Goal: Information Seeking & Learning: Understand process/instructions

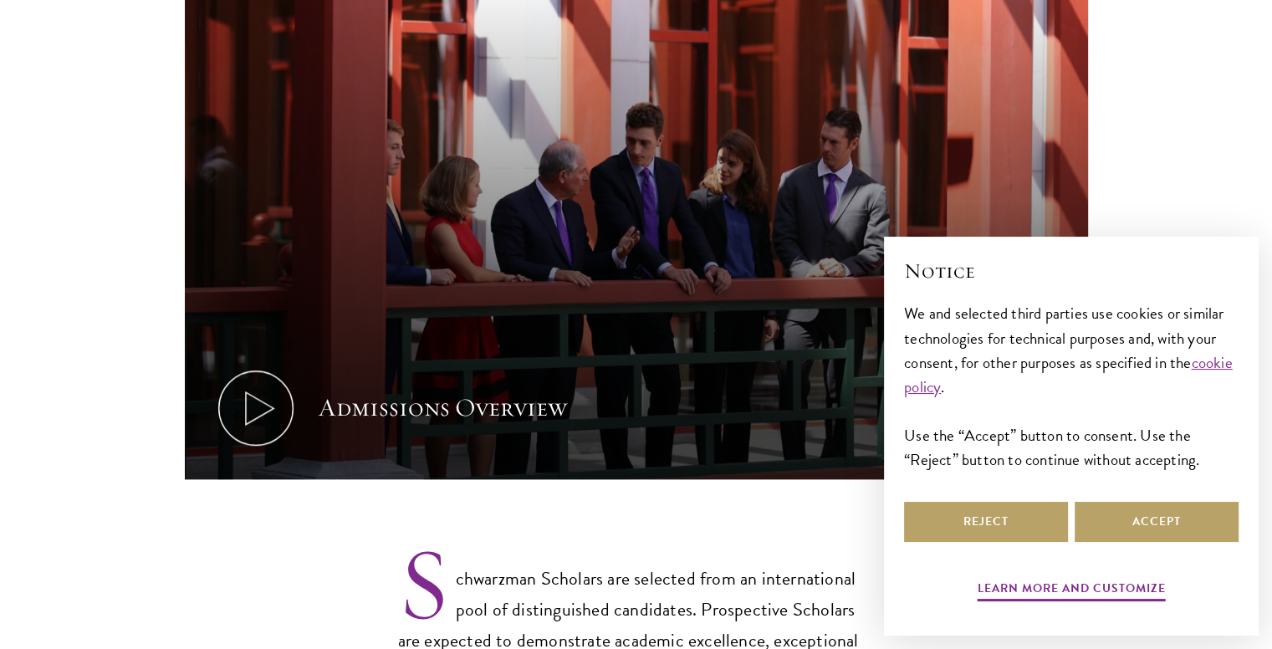
scroll to position [963, 0]
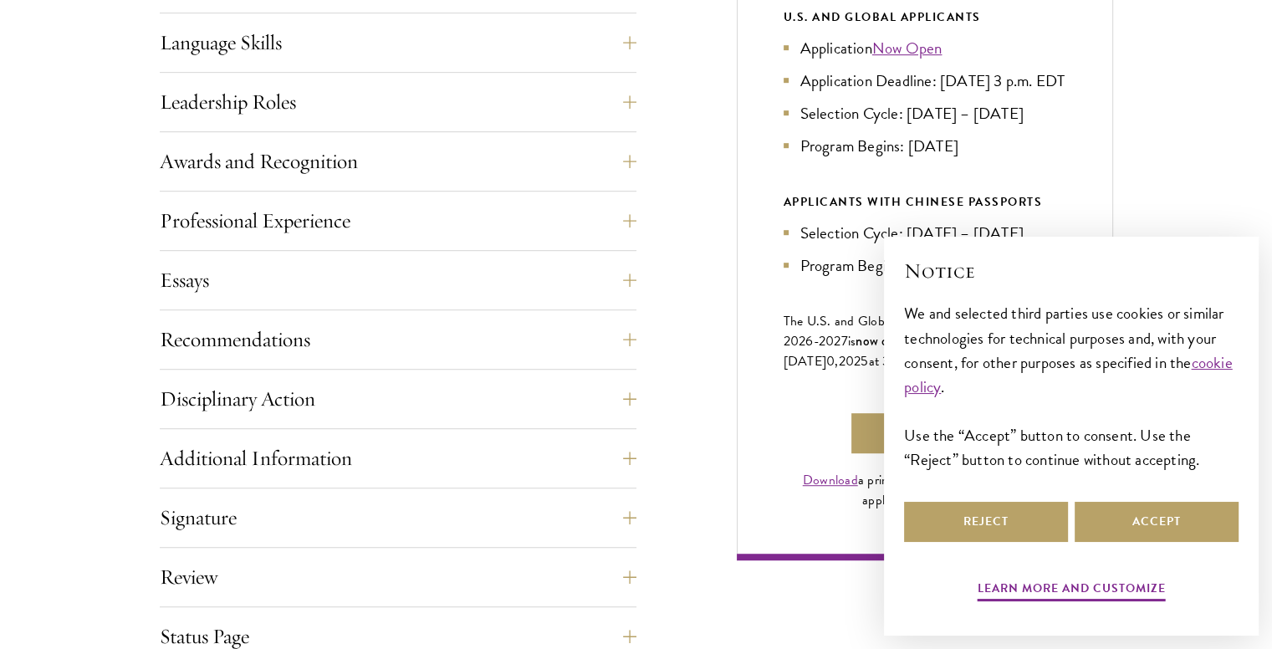
scroll to position [981, 0]
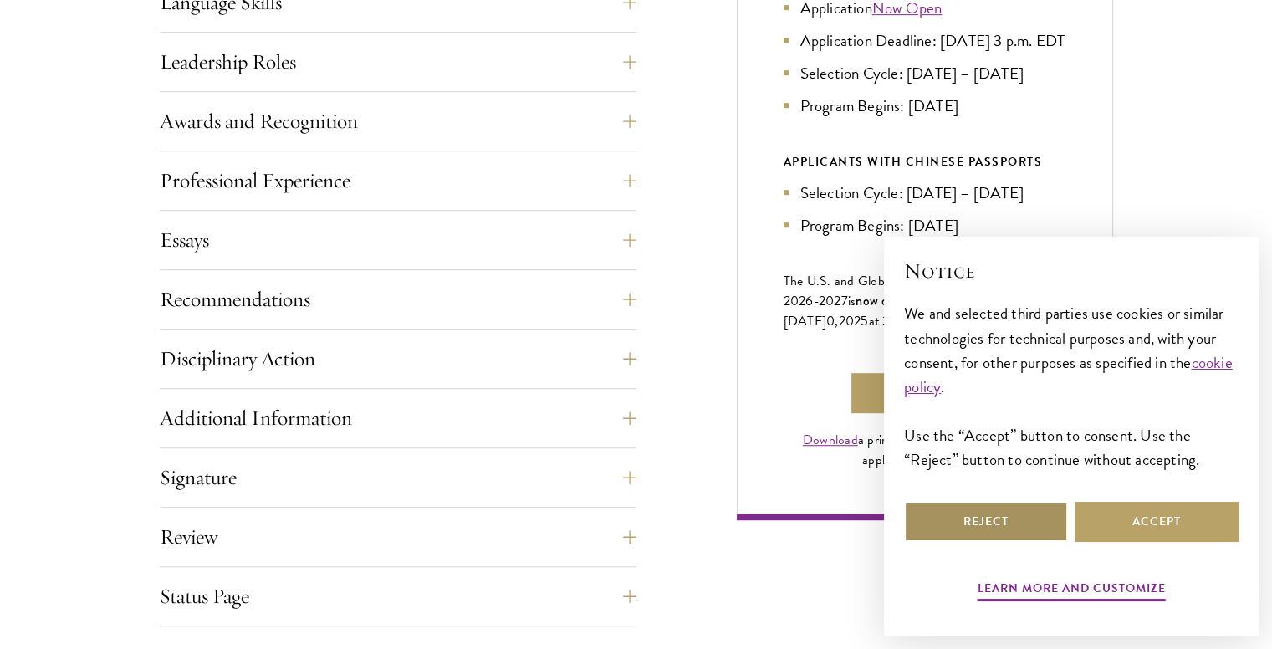
click at [1022, 528] on button "Reject" at bounding box center [986, 522] width 164 height 40
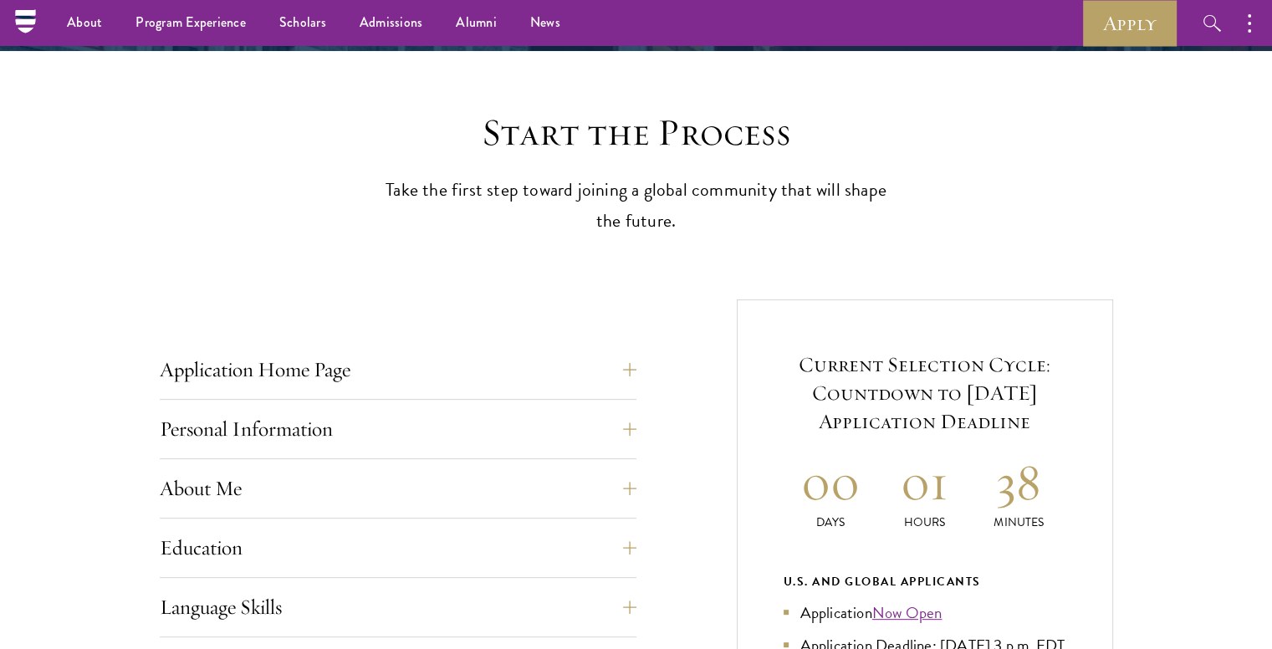
scroll to position [375, 0]
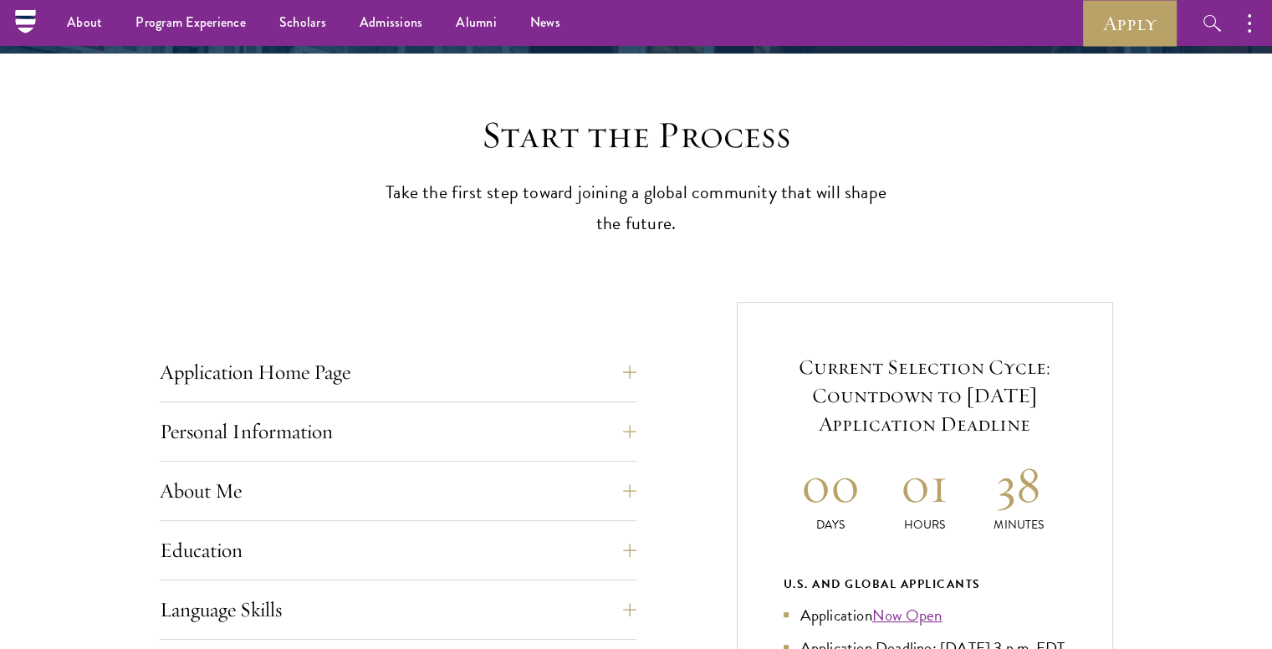
click at [387, 375] on button "Application Home Page" at bounding box center [410, 372] width 477 height 40
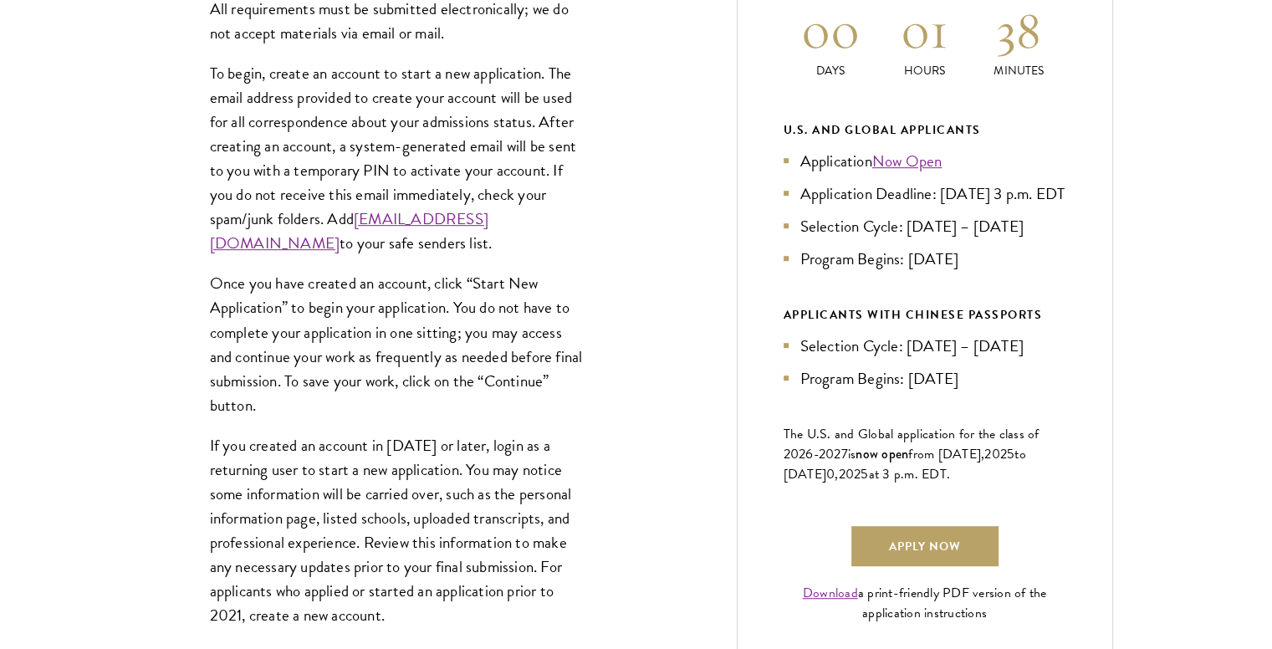
scroll to position [829, 0]
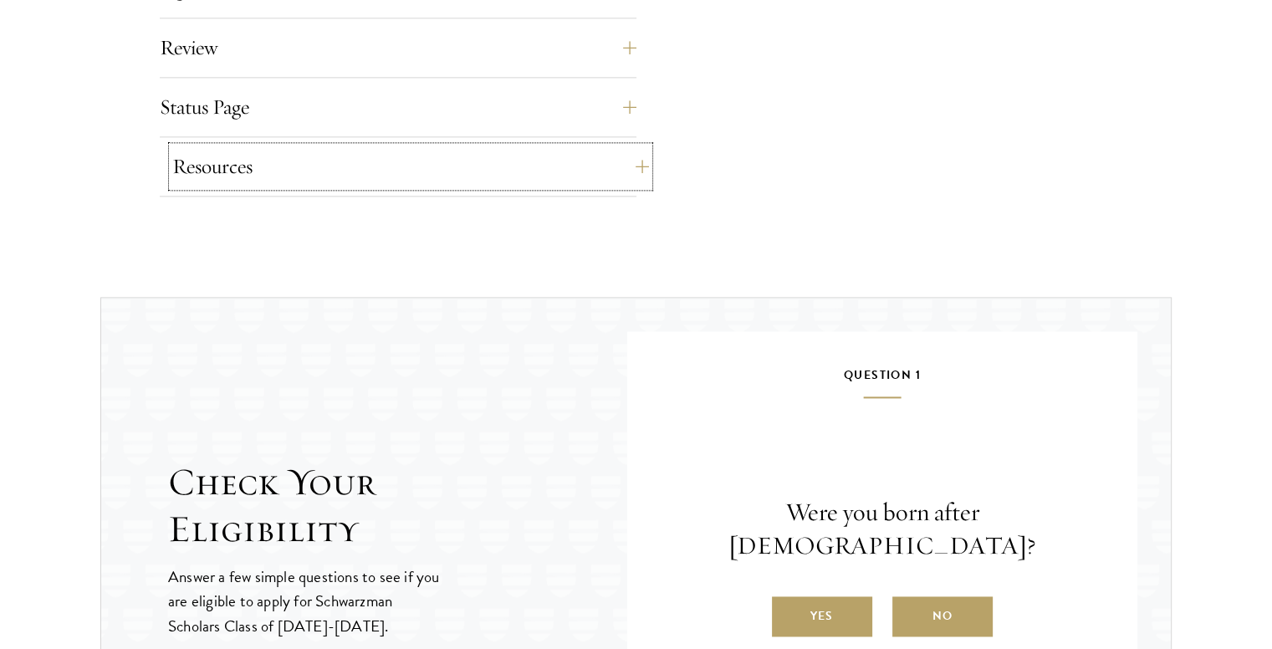
click at [324, 148] on button "Resources" at bounding box center [410, 166] width 477 height 40
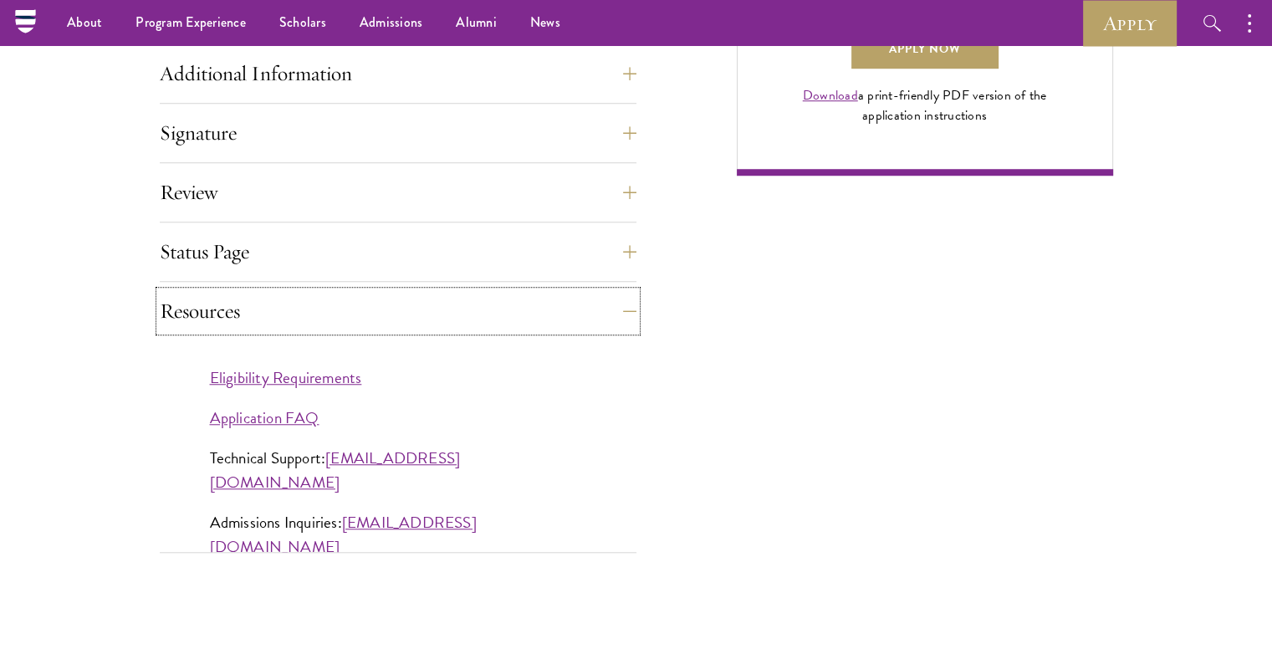
scroll to position [1121, 0]
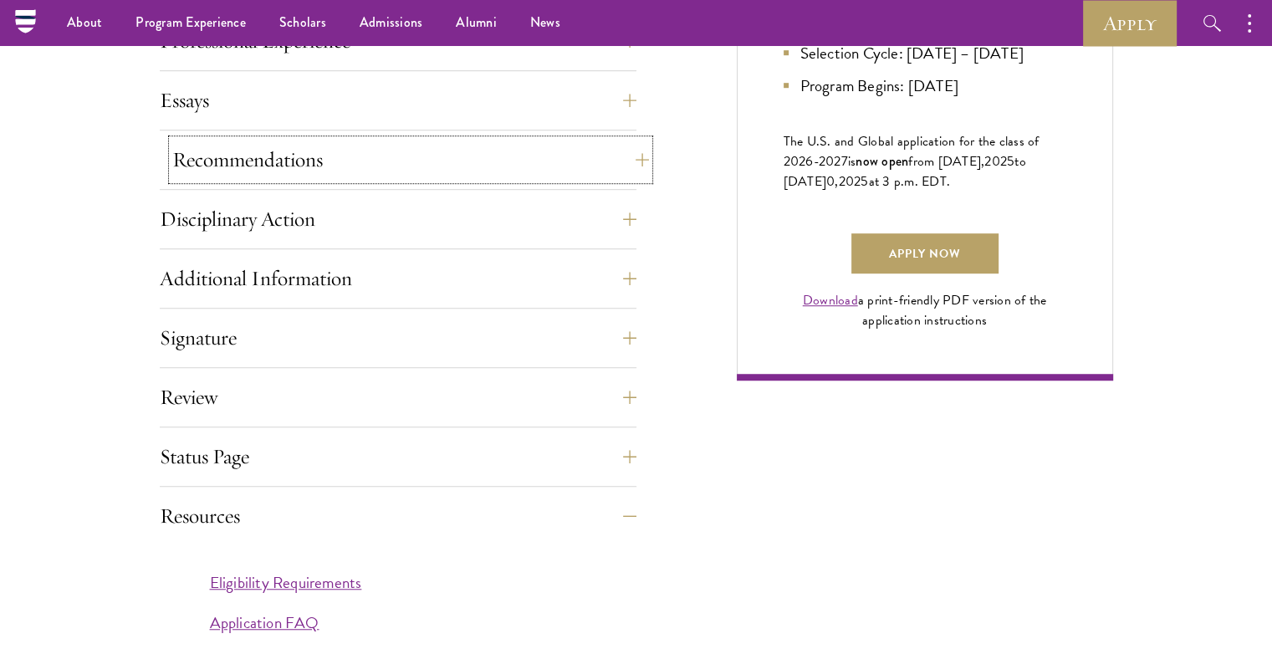
click at [288, 169] on button "Recommendations" at bounding box center [410, 160] width 477 height 40
